Goal: Information Seeking & Learning: Check status

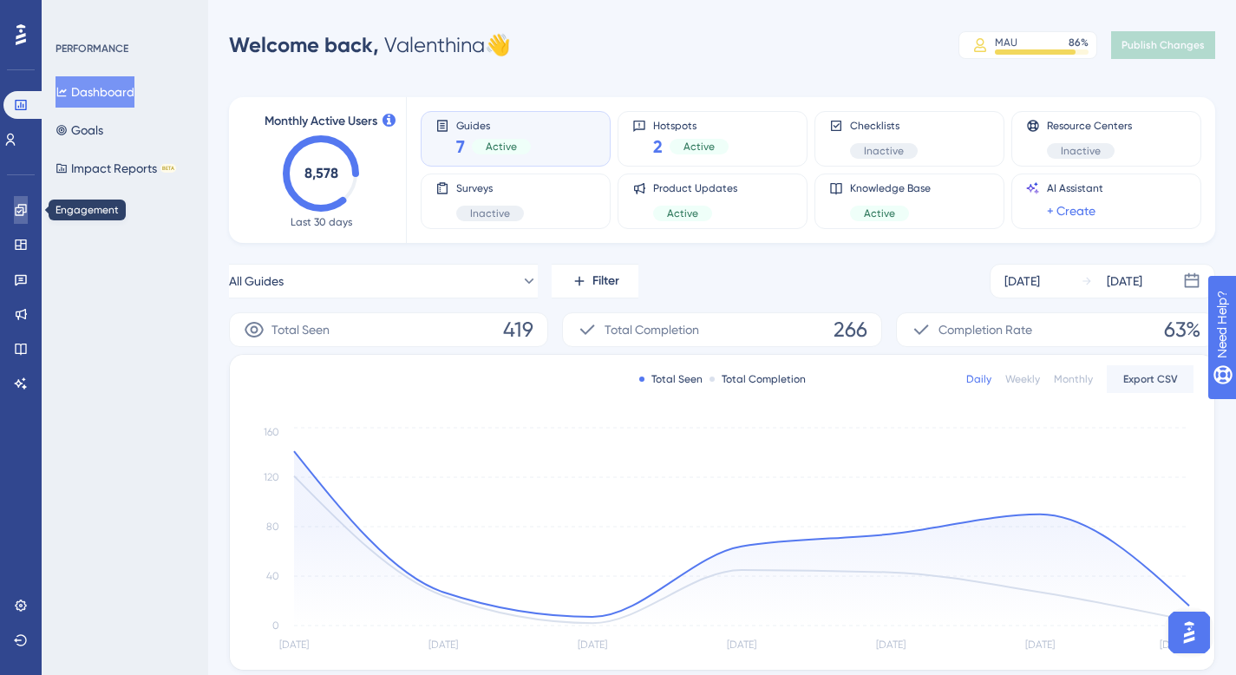
click at [14, 204] on link at bounding box center [21, 210] width 14 height 28
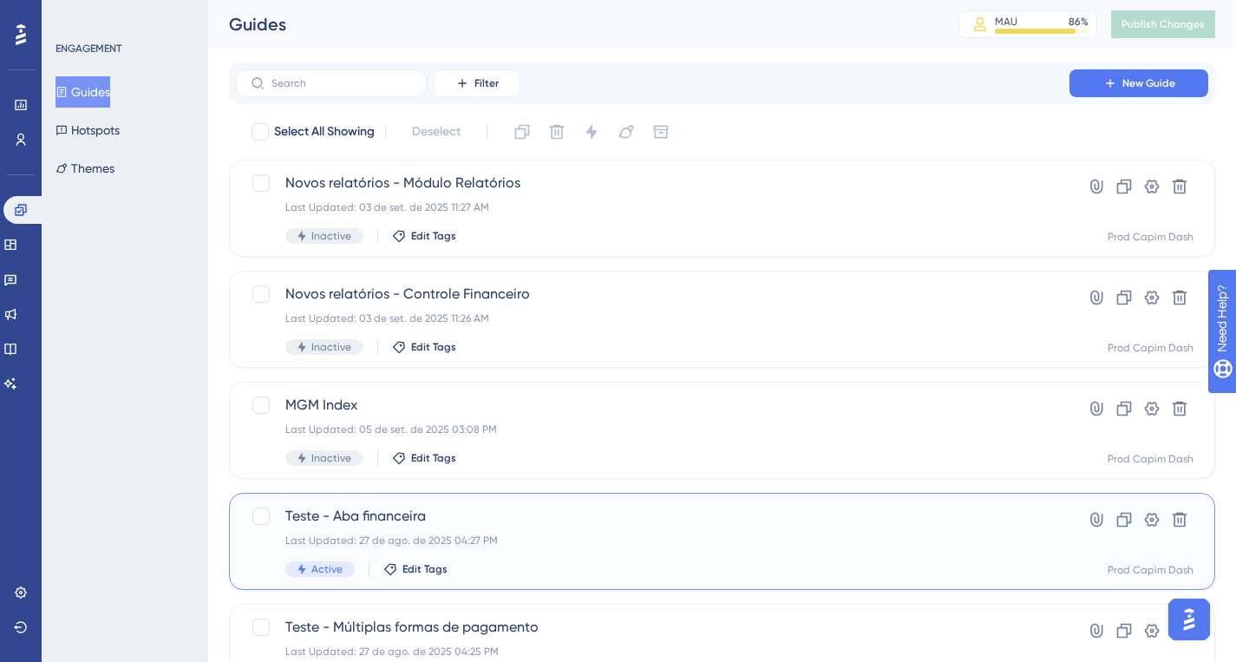
click at [577, 535] on div "Last Updated: 27 de ago. de 2025 04:27 PM" at bounding box center [652, 540] width 734 height 14
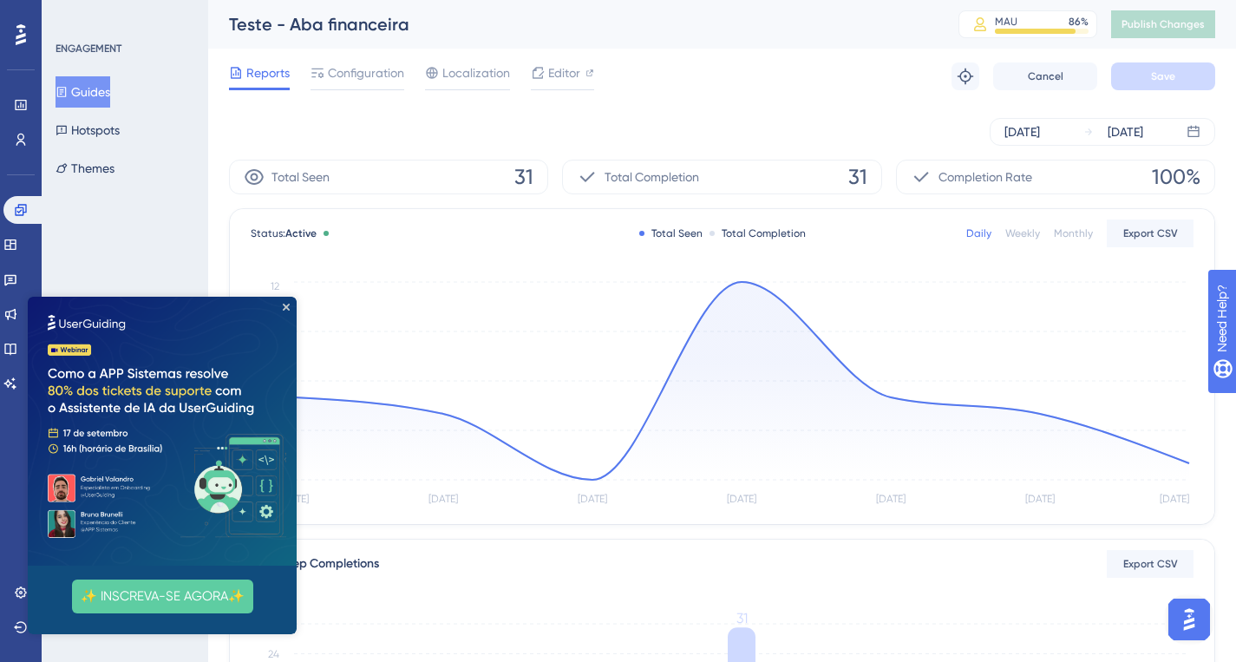
click at [284, 311] on img at bounding box center [162, 431] width 269 height 269
click at [287, 303] on icon "Close Preview" at bounding box center [286, 306] width 7 height 7
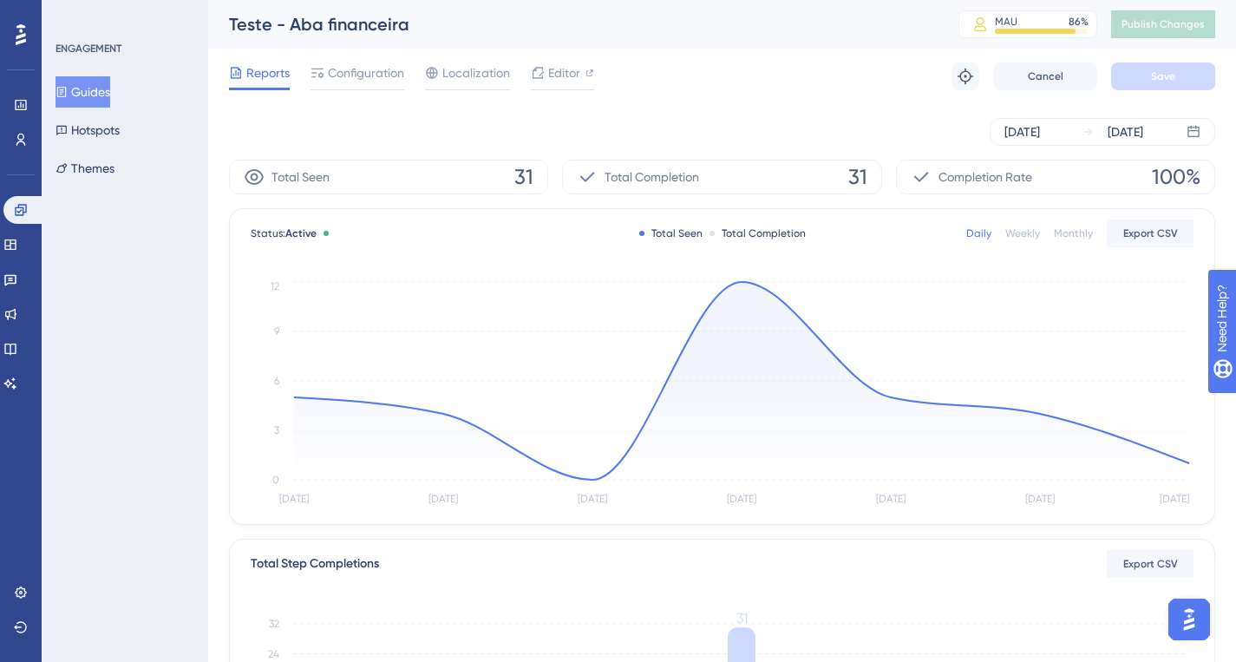
click at [88, 97] on button "Guides" at bounding box center [82, 91] width 55 height 31
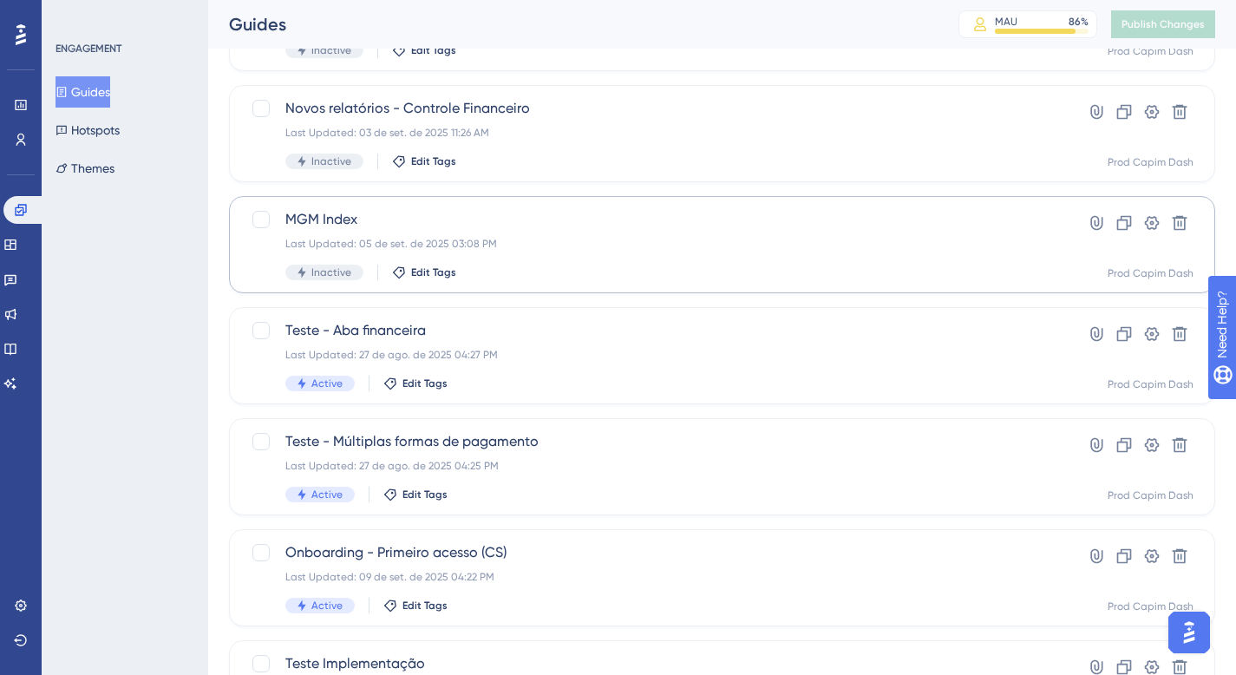
scroll to position [476, 0]
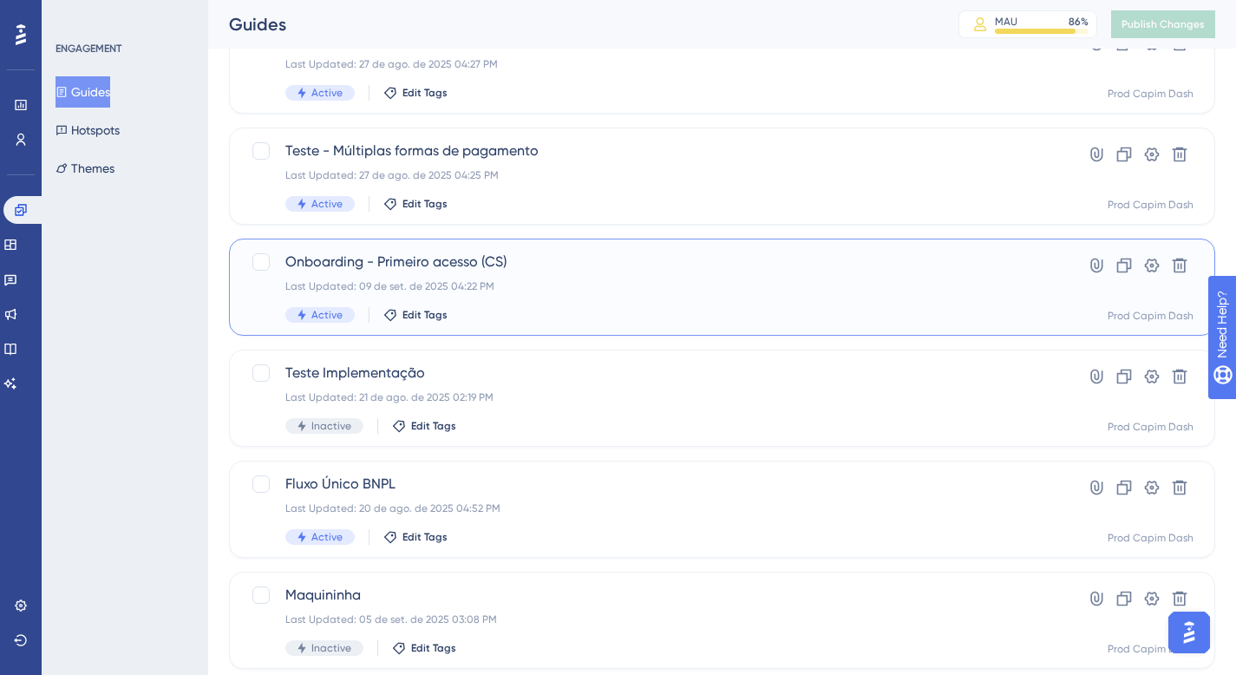
click at [552, 294] on div "Onboarding - Primeiro acesso (CS) Last Updated: 09 de set. de 2025 04:22 PM Act…" at bounding box center [652, 286] width 734 height 71
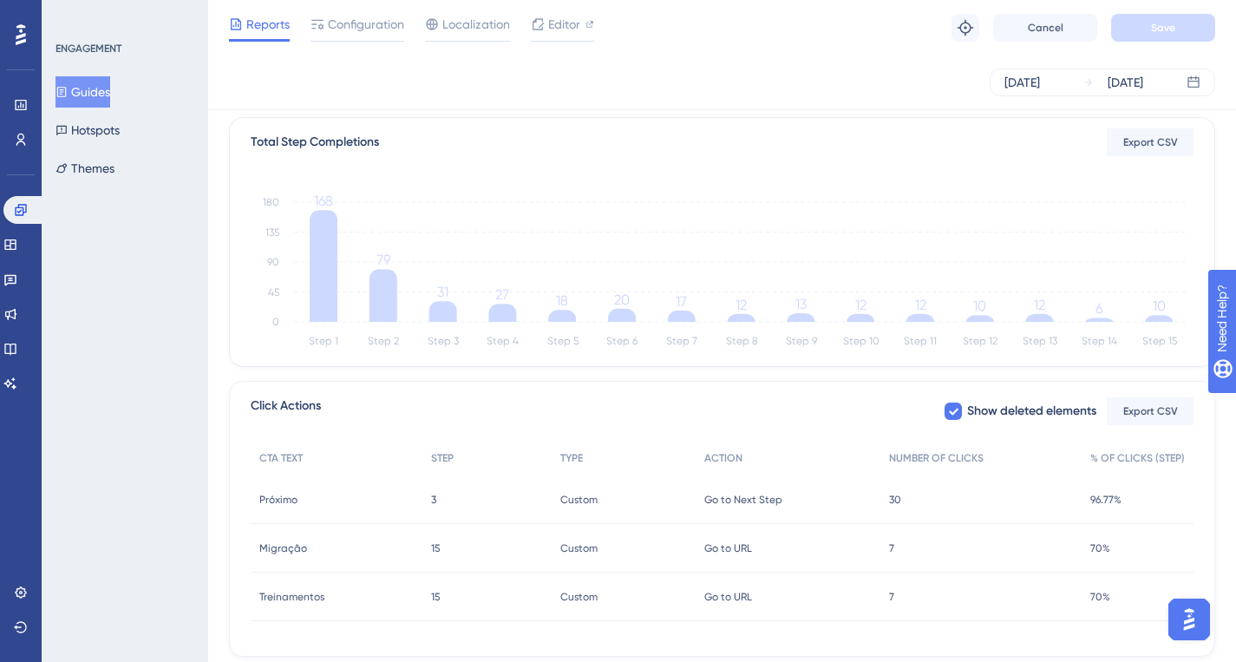
scroll to position [465, 0]
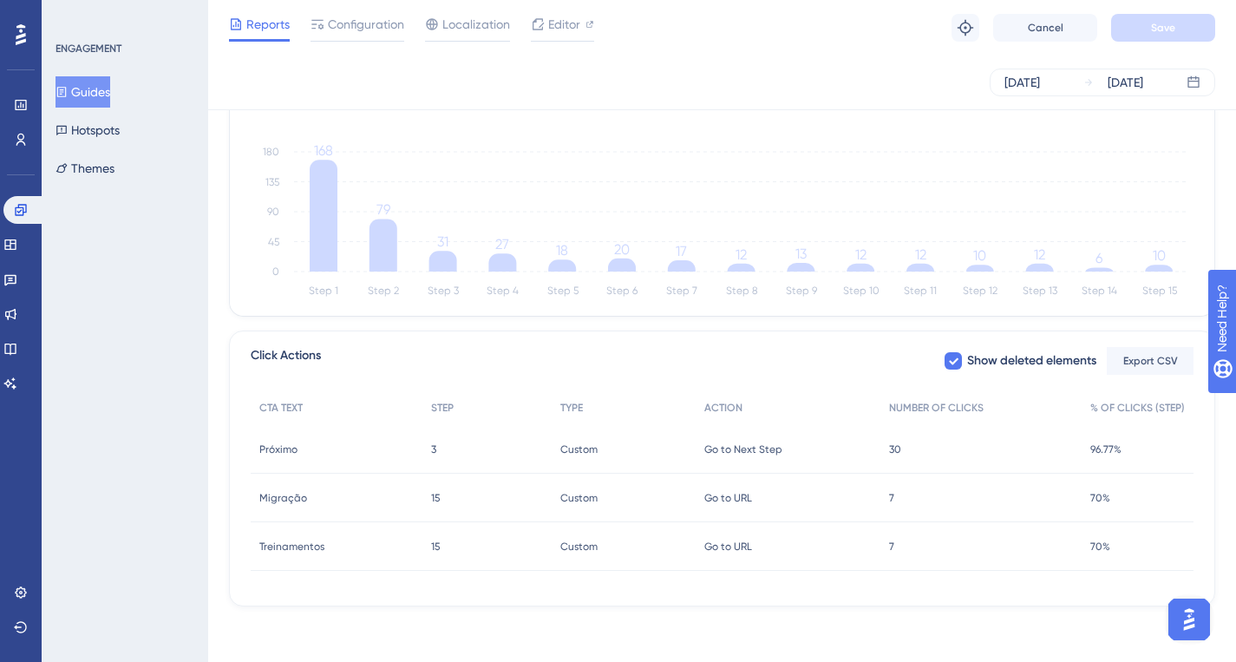
click at [289, 546] on span "Treinamentos" at bounding box center [291, 546] width 65 height 14
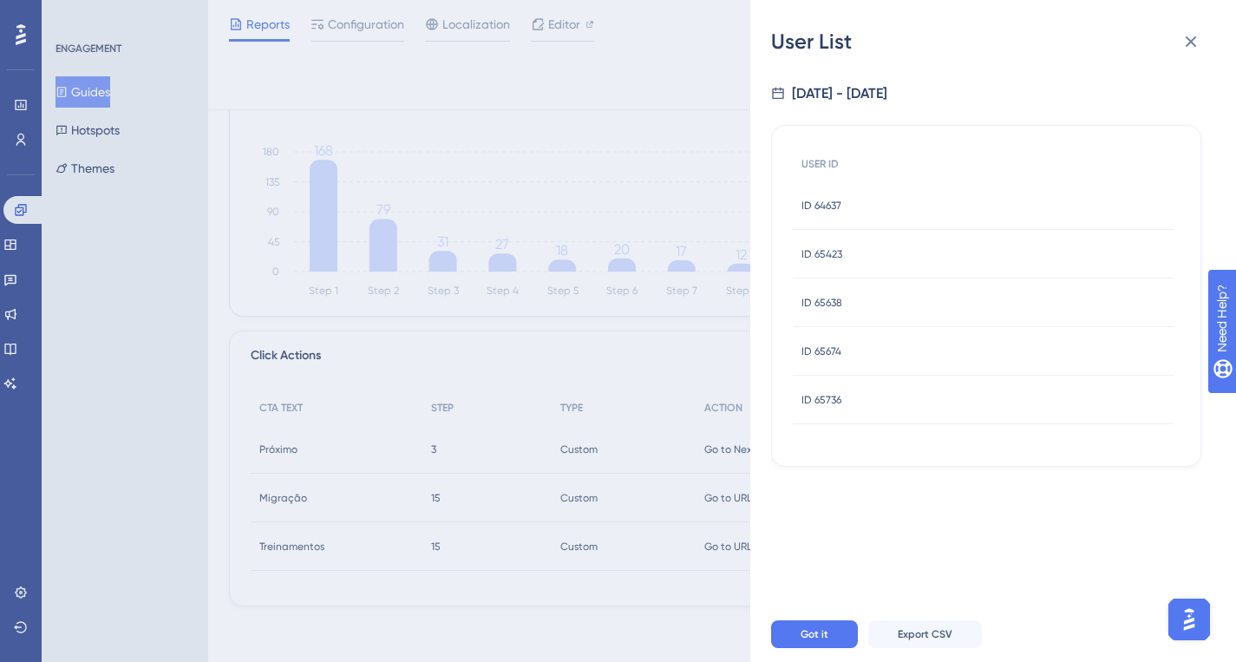
click at [828, 203] on span "ID 64637" at bounding box center [821, 206] width 40 height 14
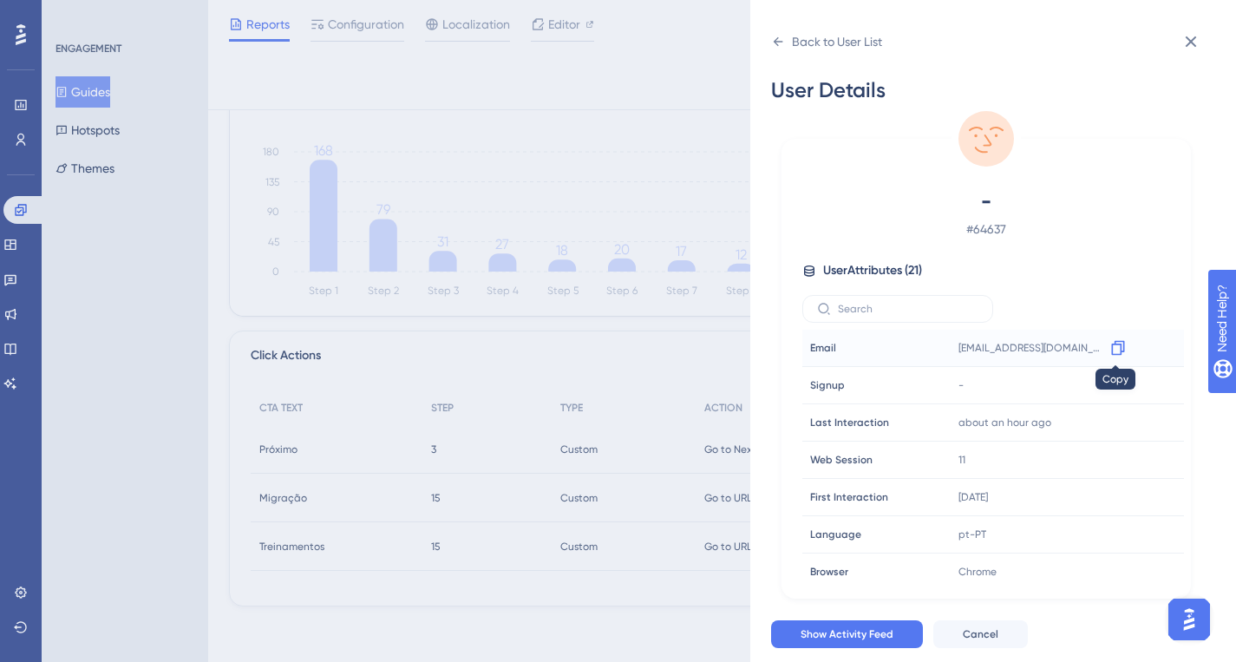
click at [1111, 348] on icon at bounding box center [1117, 347] width 17 height 17
click at [390, 185] on div "Back to User List User Details - # 64637 User Attributes ( 21 ) Email Email [EM…" at bounding box center [618, 331] width 1236 height 662
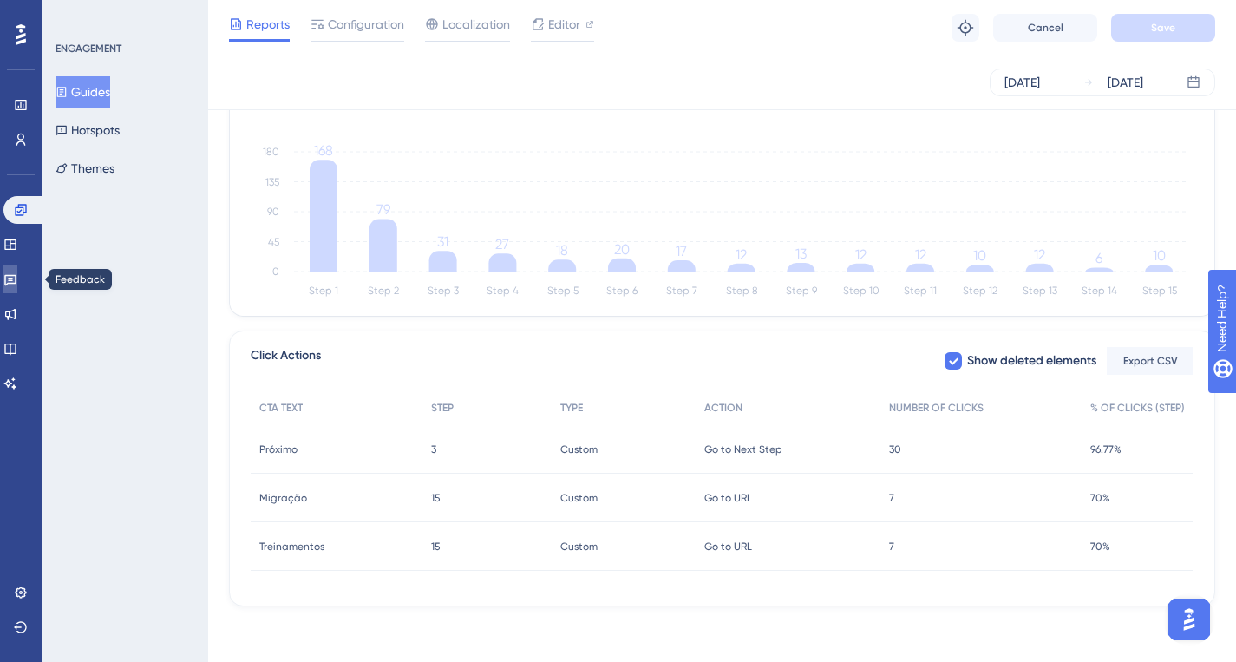
click at [12, 282] on link at bounding box center [10, 279] width 14 height 28
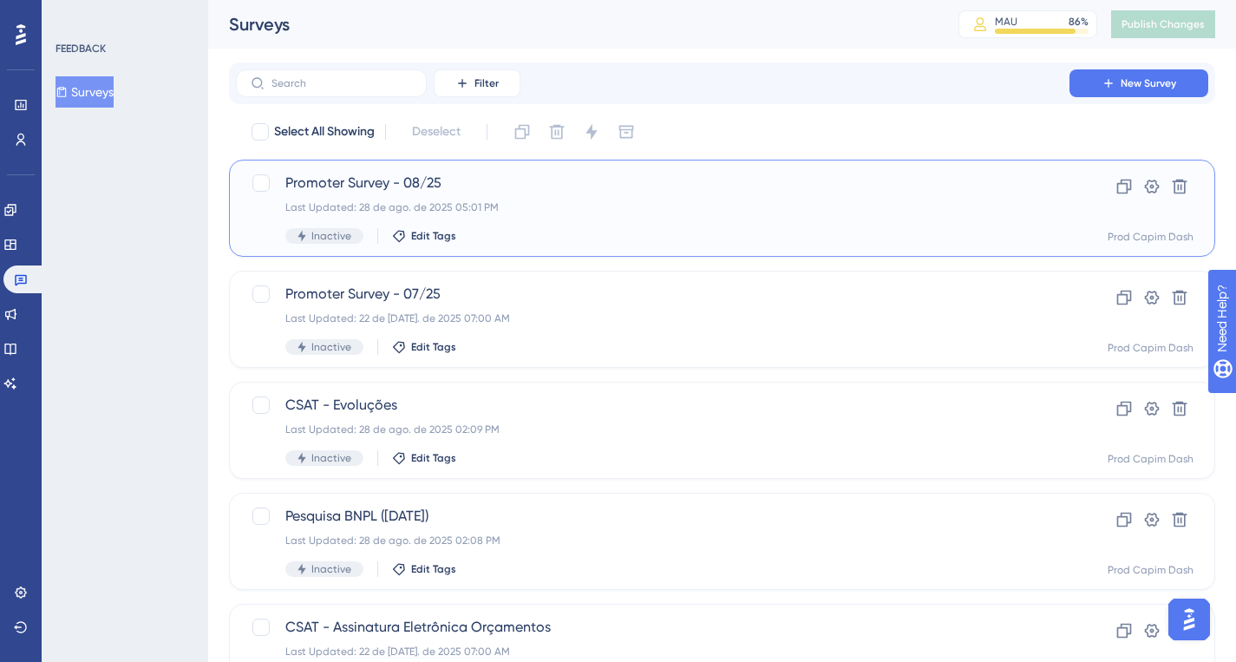
click at [570, 199] on div "Promoter Survey - 08/25 Last Updated: 28 de ago. de 2025 05:01 PM Inactive Edit…" at bounding box center [652, 208] width 734 height 71
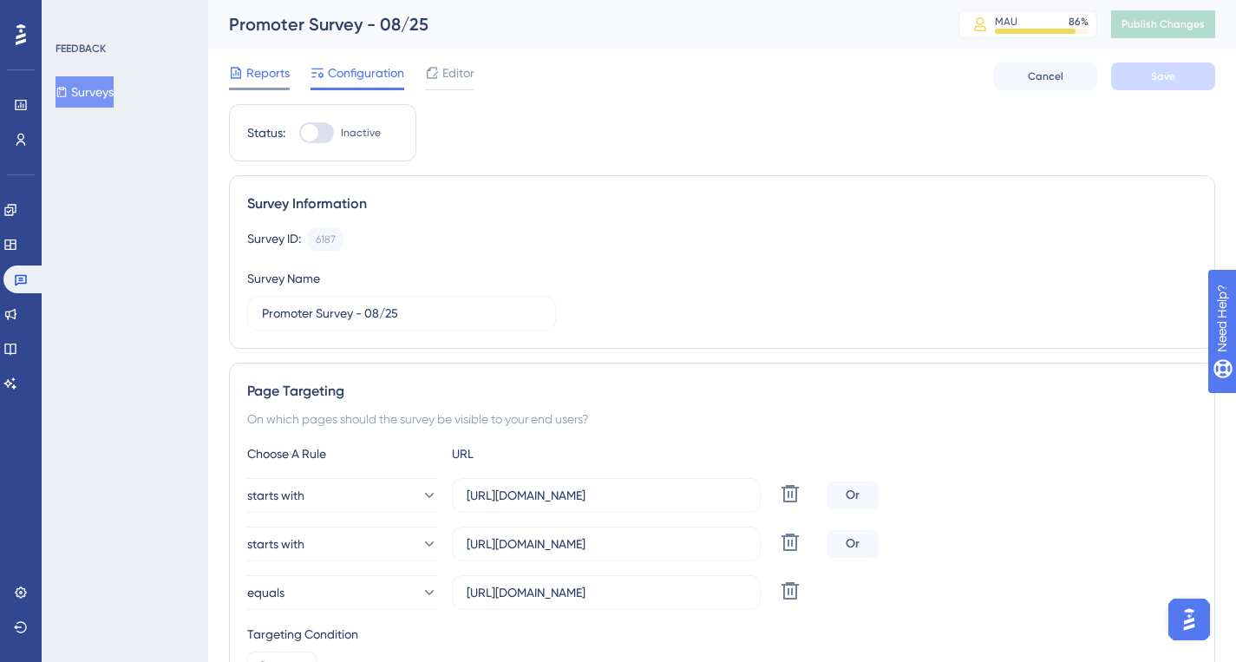
click at [259, 79] on span "Reports" at bounding box center [267, 72] width 43 height 21
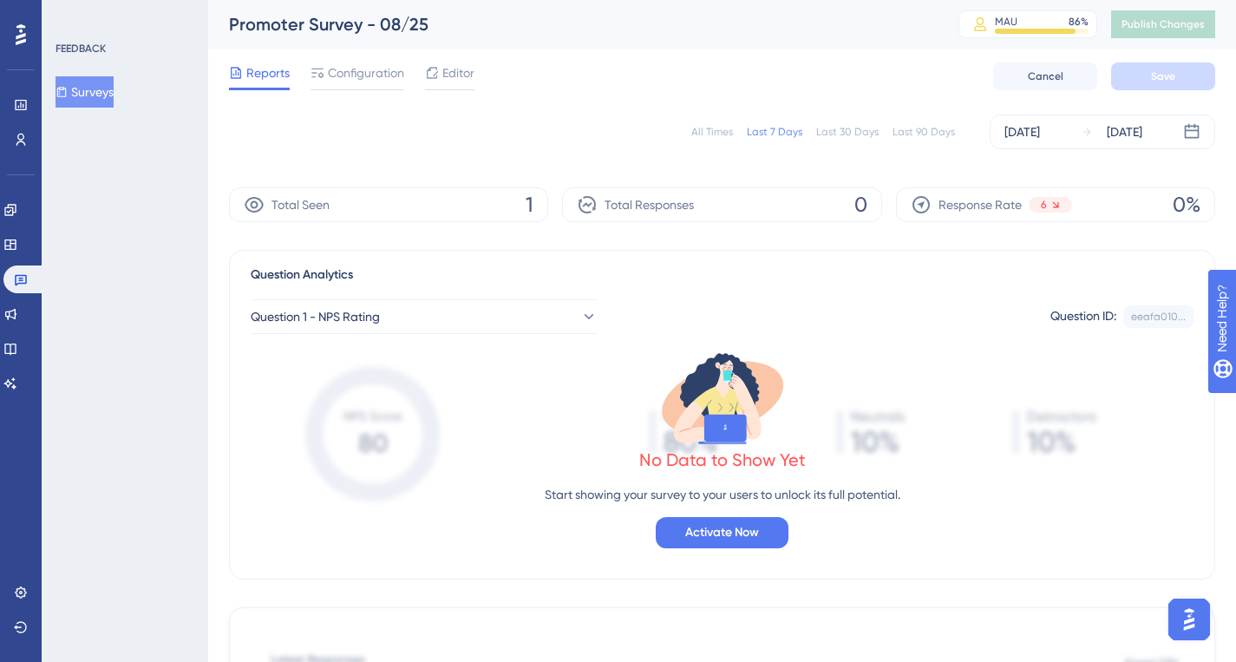
click at [706, 135] on div "All Times" at bounding box center [712, 132] width 42 height 14
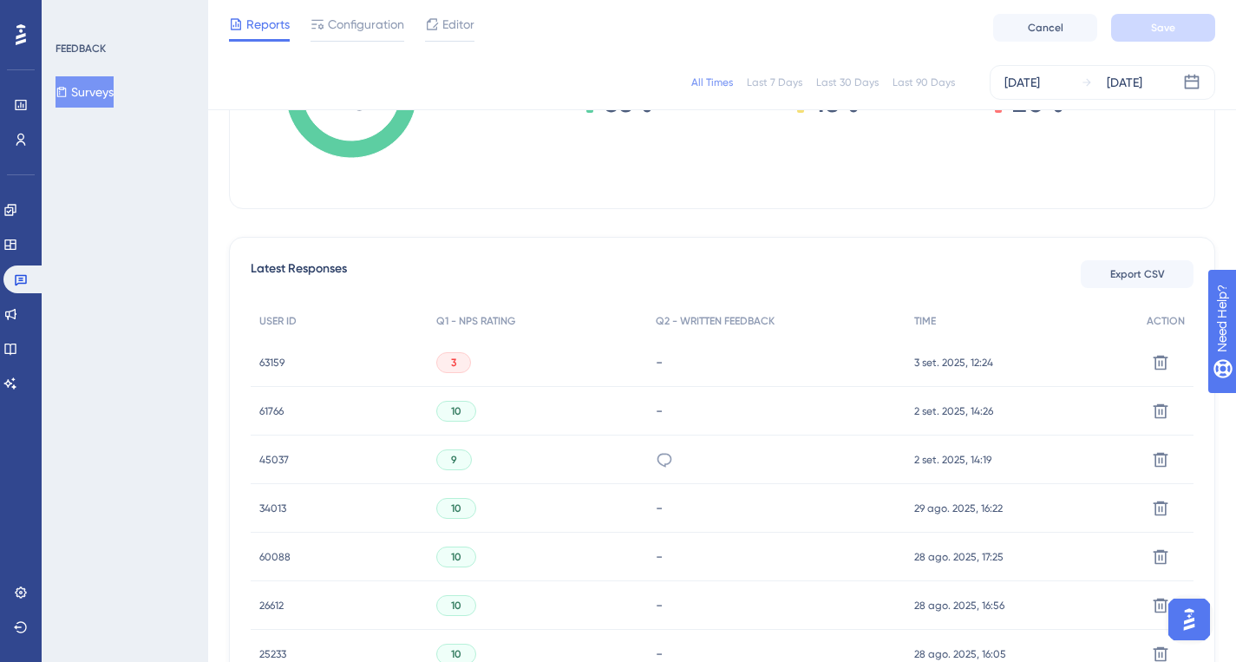
scroll to position [538, 0]
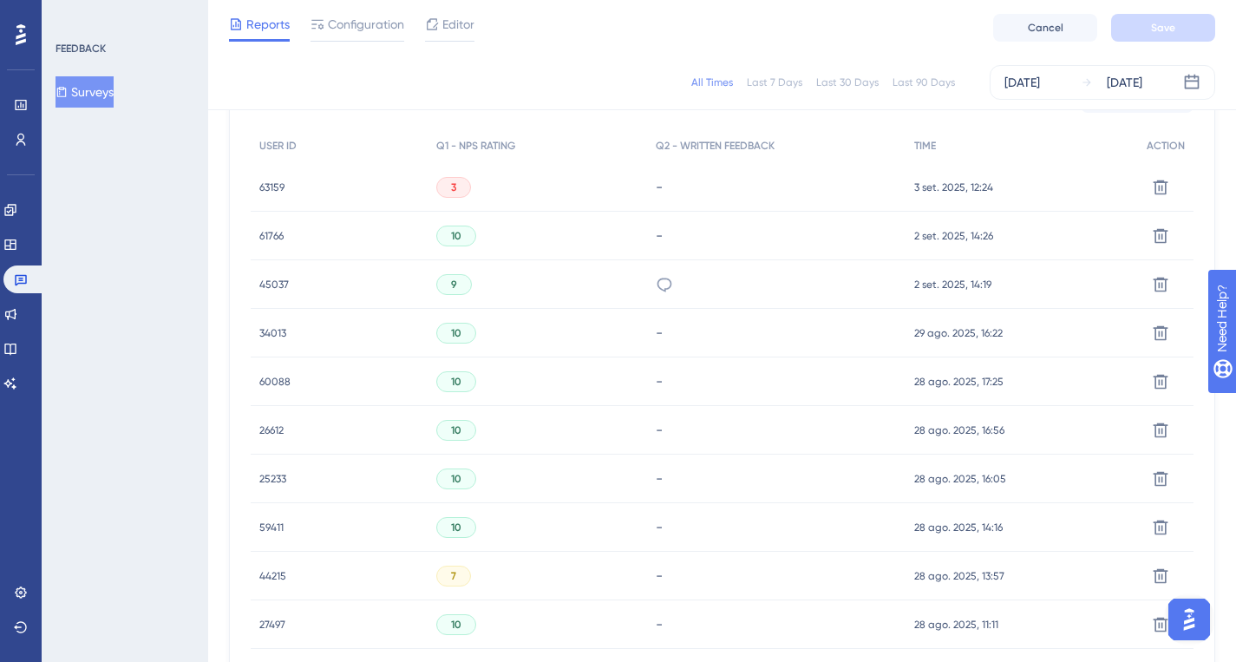
click at [267, 185] on span "63159" at bounding box center [271, 187] width 25 height 14
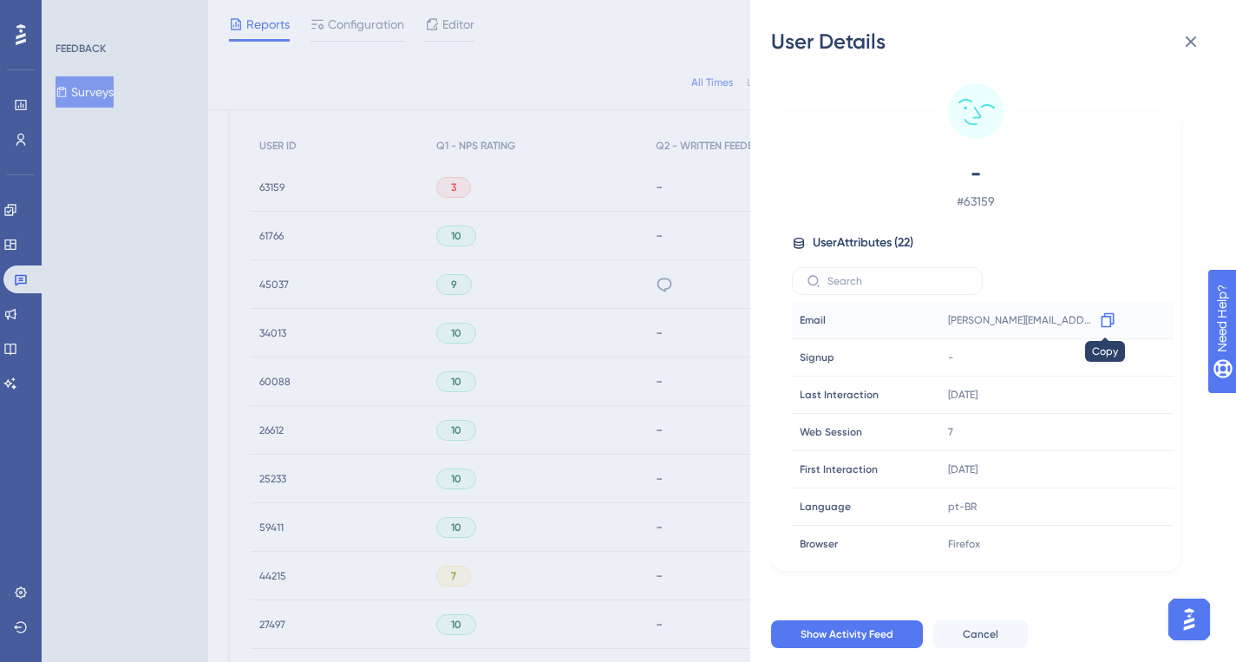
click at [1112, 325] on icon at bounding box center [1107, 319] width 17 height 17
click at [1186, 40] on icon at bounding box center [1190, 41] width 21 height 21
